Goal: Use online tool/utility: Utilize a website feature to perform a specific function

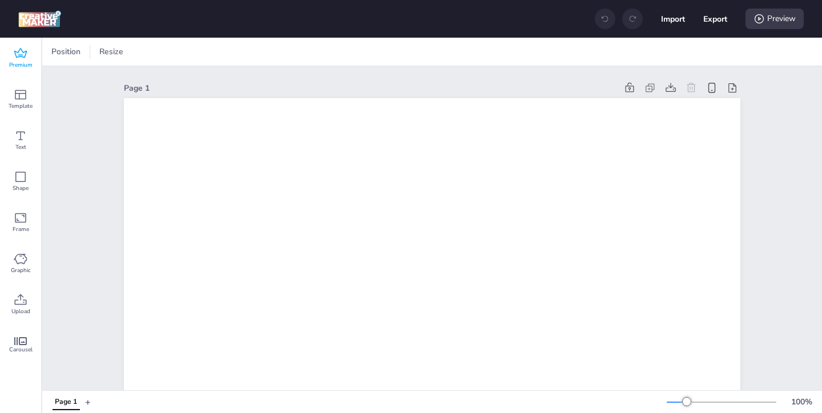
click at [25, 62] on span "Premium" at bounding box center [20, 65] width 23 height 9
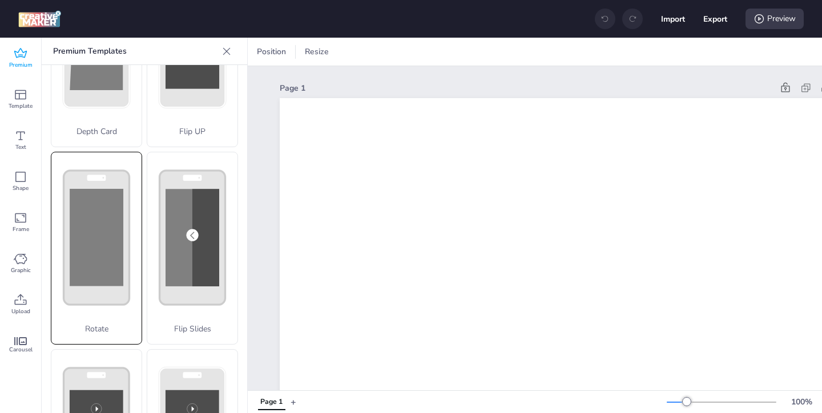
scroll to position [123, 0]
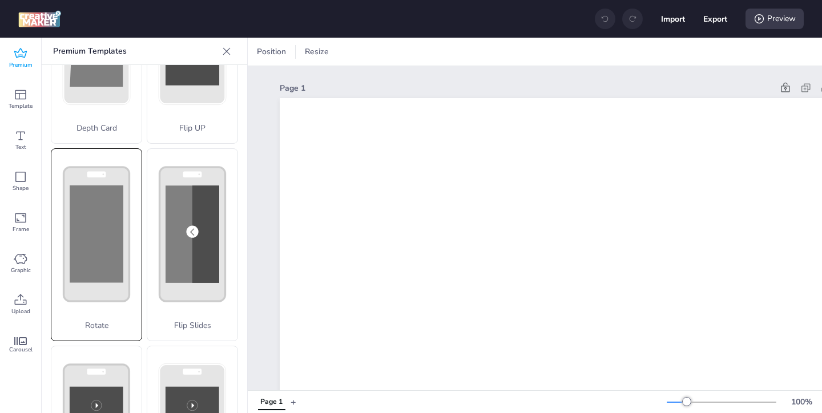
click at [111, 320] on p "Rotate" at bounding box center [96, 326] width 90 height 12
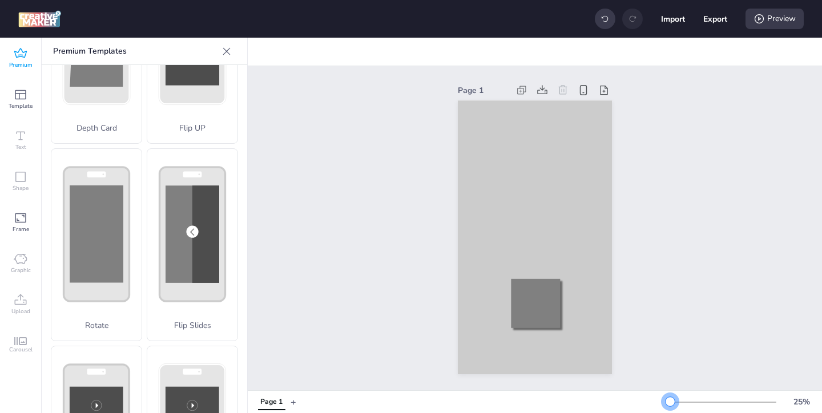
drag, startPoint x: 688, startPoint y: 402, endPoint x: 670, endPoint y: 403, distance: 17.7
click at [670, 403] on div at bounding box center [670, 401] width 9 height 9
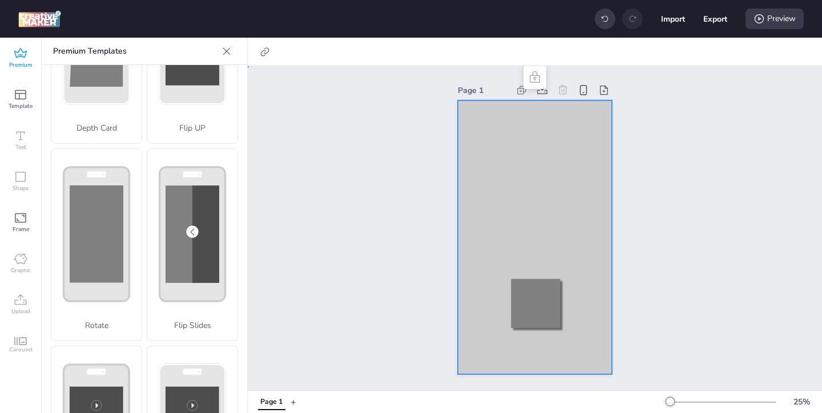
click at [534, 135] on div at bounding box center [535, 237] width 154 height 274
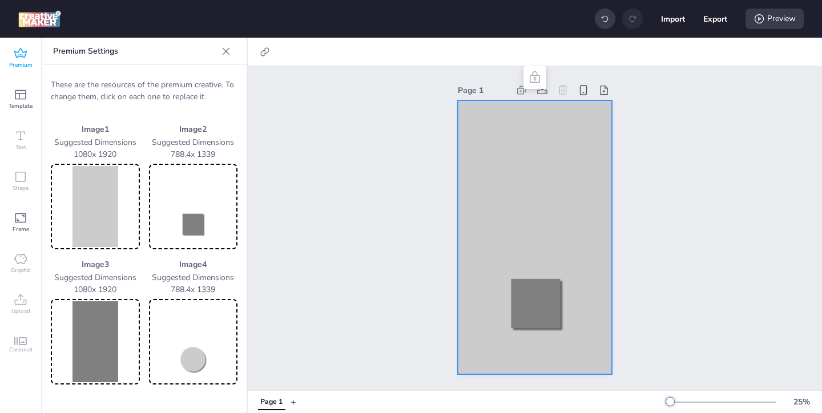
click at [90, 214] on img at bounding box center [95, 206] width 84 height 81
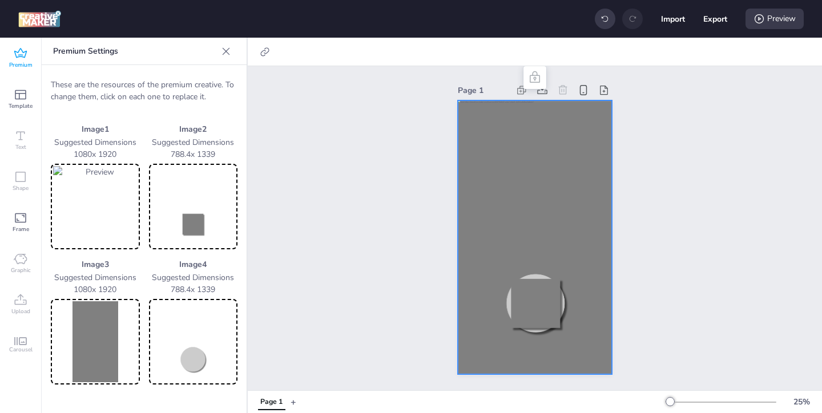
click at [198, 219] on img at bounding box center [193, 206] width 84 height 81
click at [115, 333] on img at bounding box center [95, 341] width 84 height 81
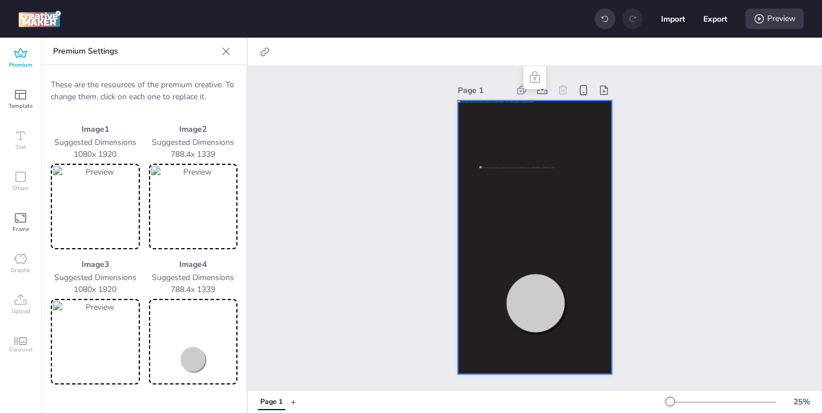
click at [197, 362] on img at bounding box center [193, 341] width 84 height 81
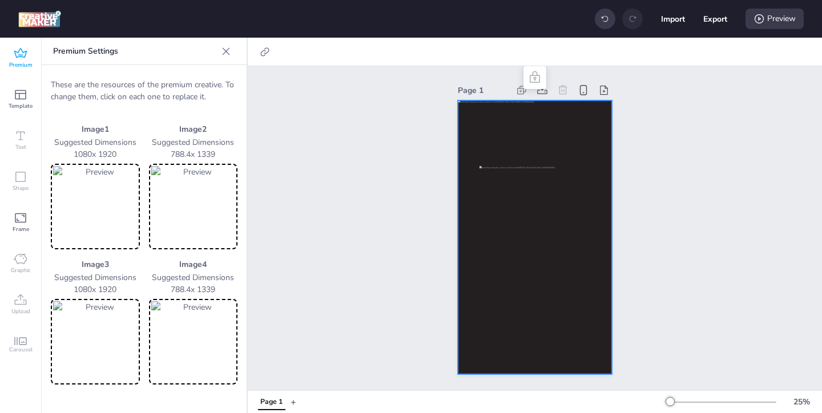
click at [98, 329] on img at bounding box center [95, 341] width 84 height 81
click at [765, 25] on div "Preview" at bounding box center [775, 19] width 58 height 21
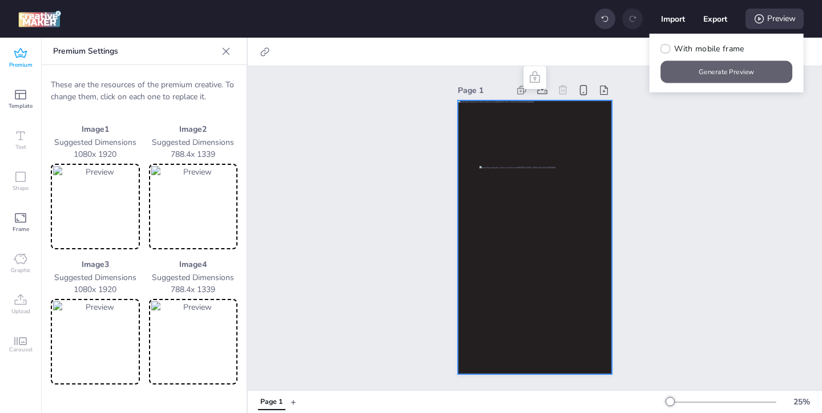
click at [734, 69] on button "Generate Preview" at bounding box center [727, 72] width 132 height 22
click at [17, 58] on icon at bounding box center [21, 54] width 14 height 14
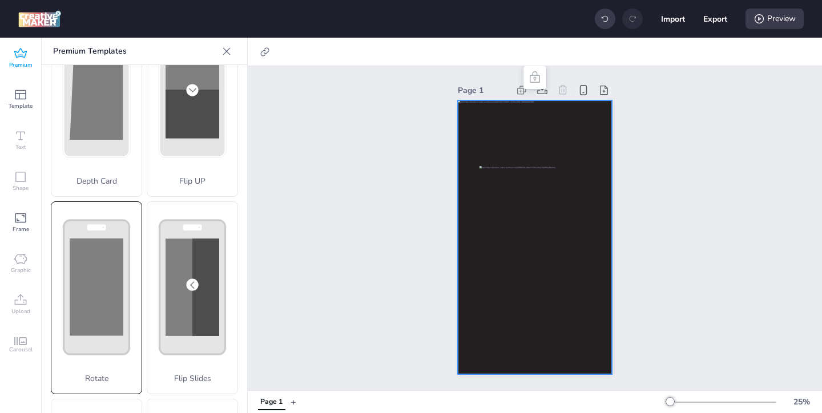
scroll to position [0, 0]
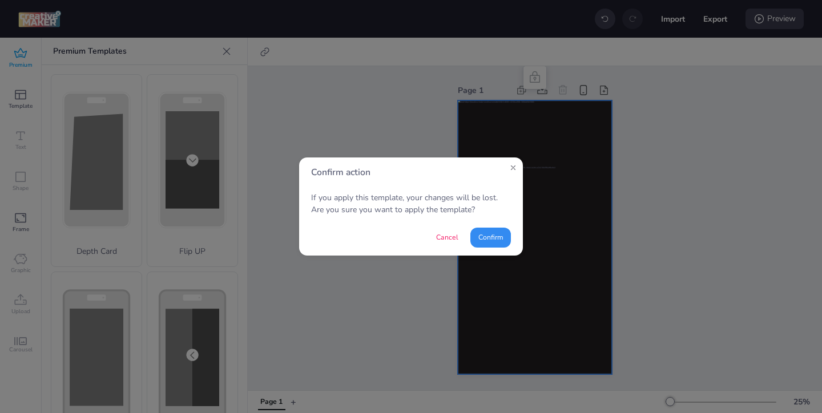
click at [483, 236] on button "Confirm" at bounding box center [490, 238] width 41 height 20
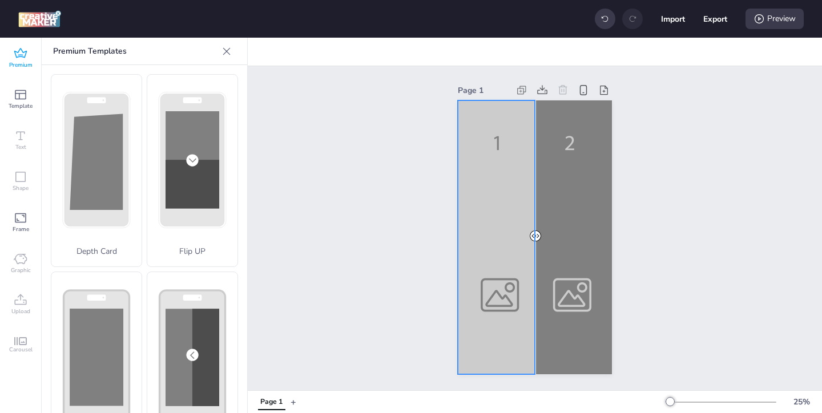
click at [502, 272] on div at bounding box center [535, 237] width 154 height 274
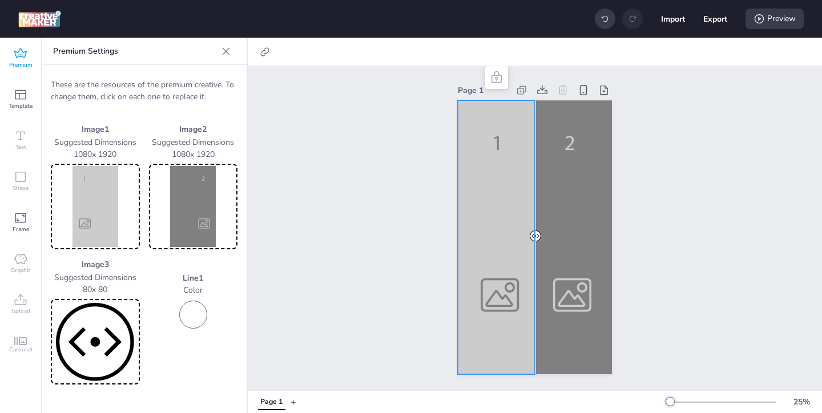
click at [116, 213] on img at bounding box center [95, 206] width 84 height 81
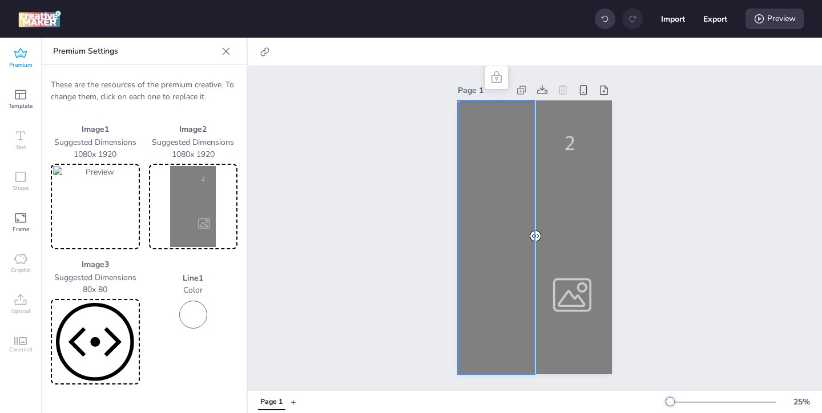
click at [202, 204] on img at bounding box center [193, 206] width 84 height 81
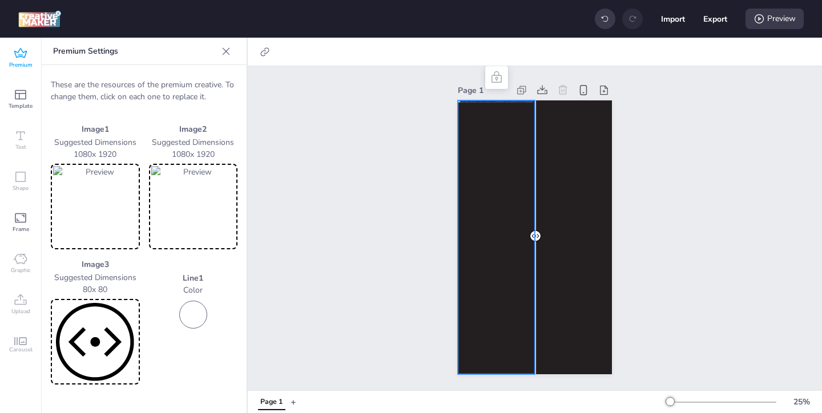
drag, startPoint x: 533, startPoint y: 235, endPoint x: 487, endPoint y: 236, distance: 46.3
click at [487, 100] on div at bounding box center [535, 100] width 154 height 0
drag, startPoint x: 533, startPoint y: 233, endPoint x: 476, endPoint y: 235, distance: 57.7
click at [476, 100] on div at bounding box center [535, 100] width 154 height 0
click at [791, 19] on div "Preview" at bounding box center [775, 19] width 58 height 21
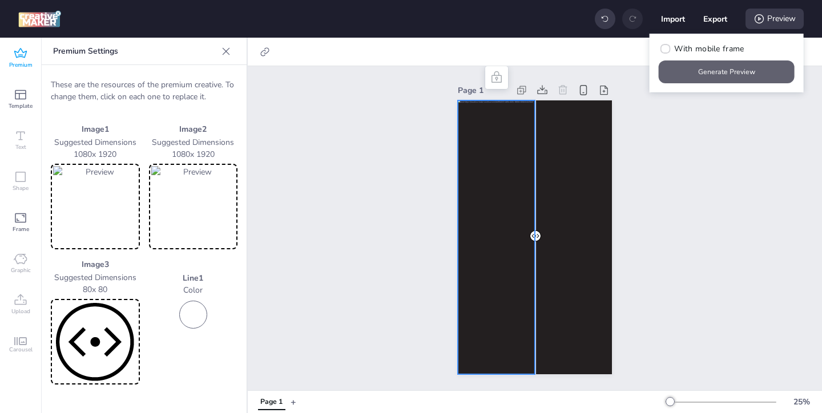
click at [730, 73] on button "Generate Preview" at bounding box center [727, 72] width 136 height 23
